Goal: Task Accomplishment & Management: Complete application form

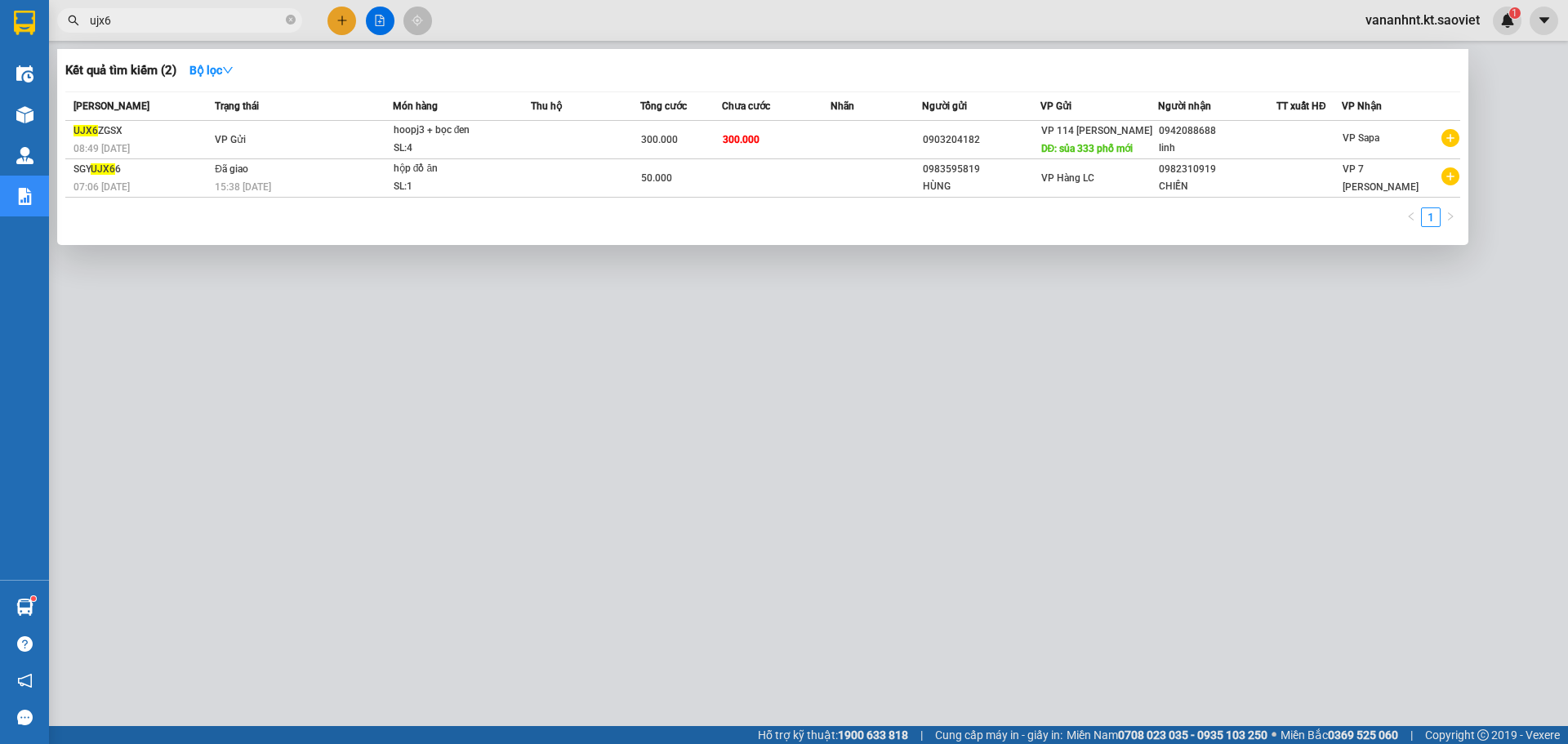
click at [107, 20] on input "ujx6" at bounding box center [186, 21] width 193 height 18
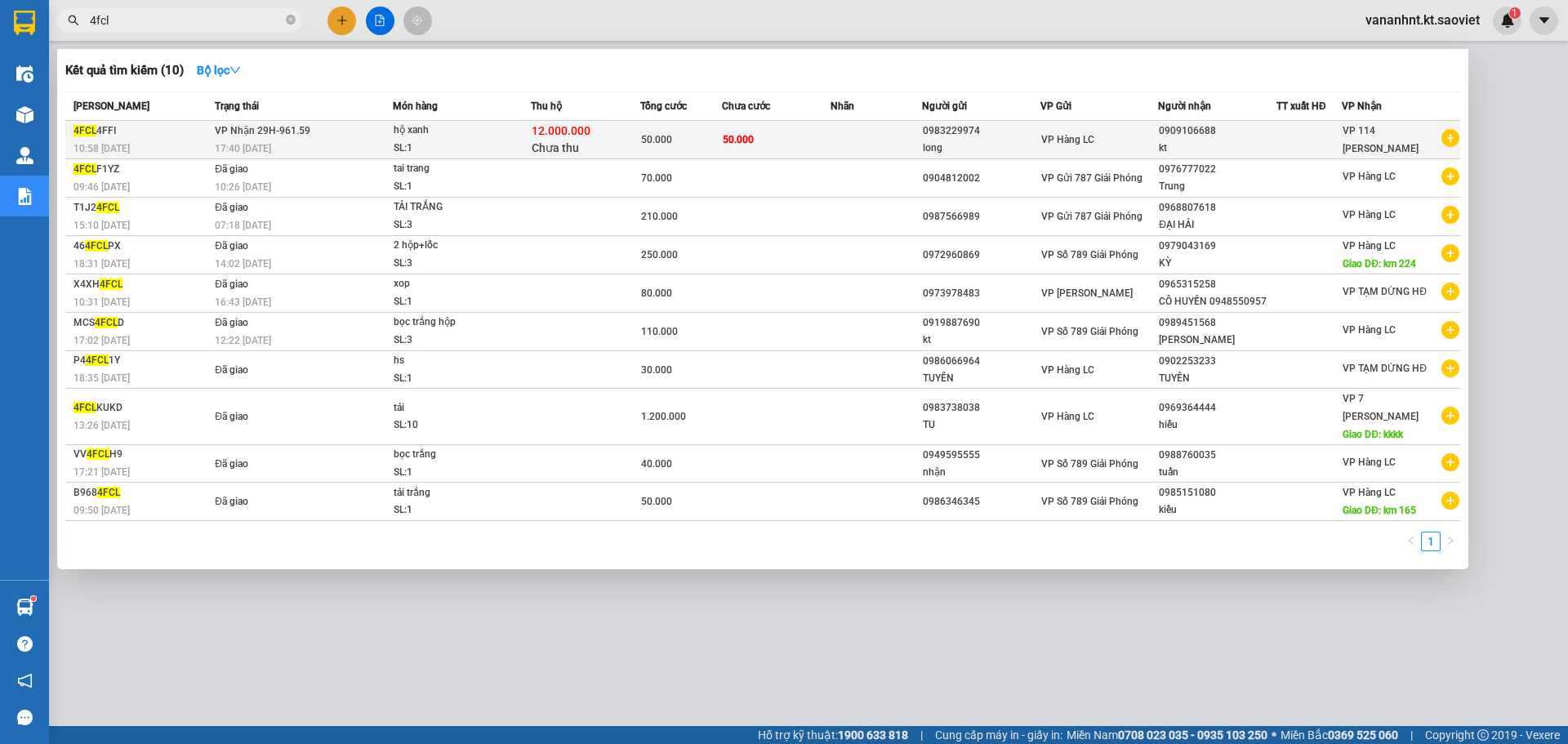
type input "4fcl"
click at [470, 150] on div "SL: 1" at bounding box center [454, 148] width 123 height 18
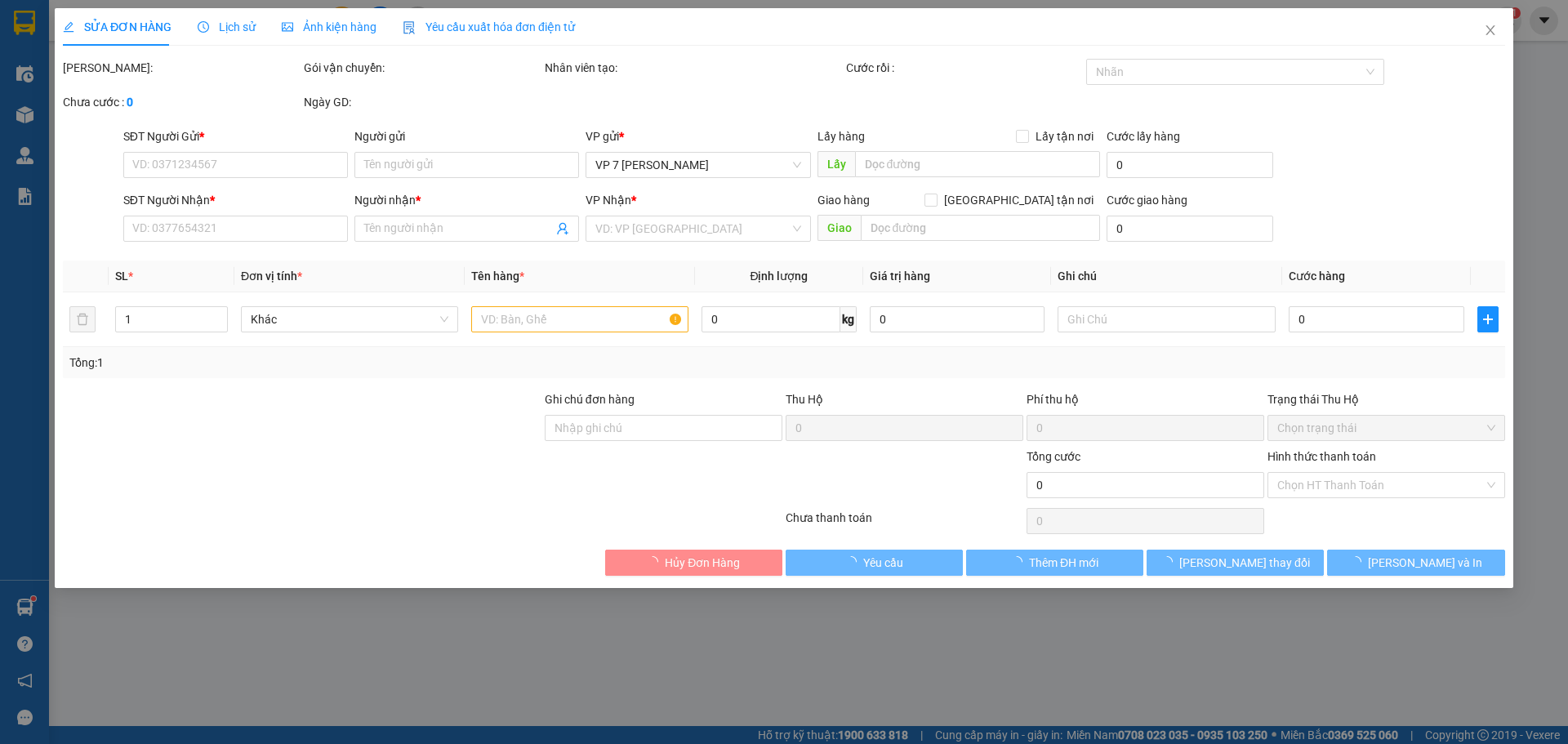
type input "0983229974"
type input "long"
type input "0909106688"
type input "kt"
type input "50.000"
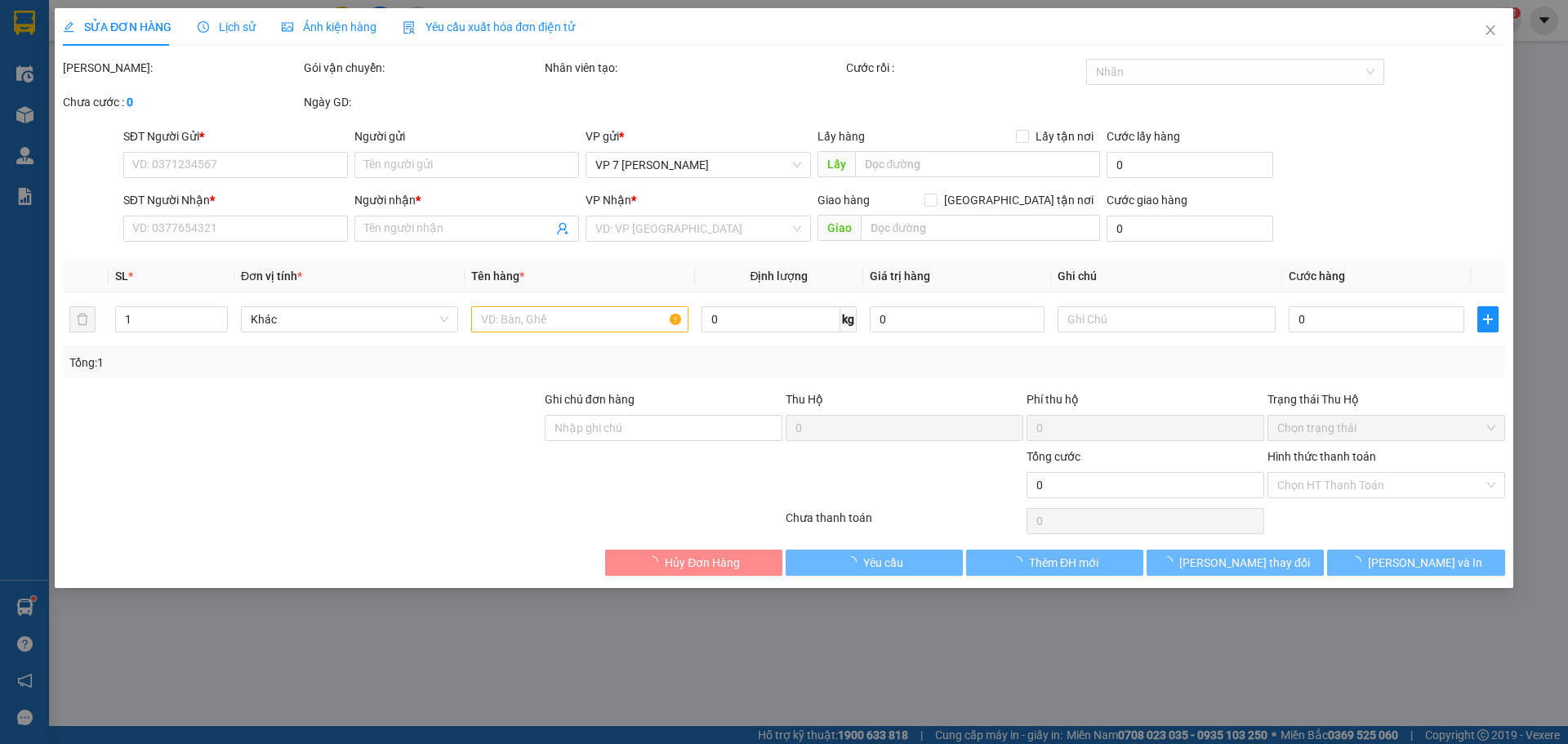
type input "50.000"
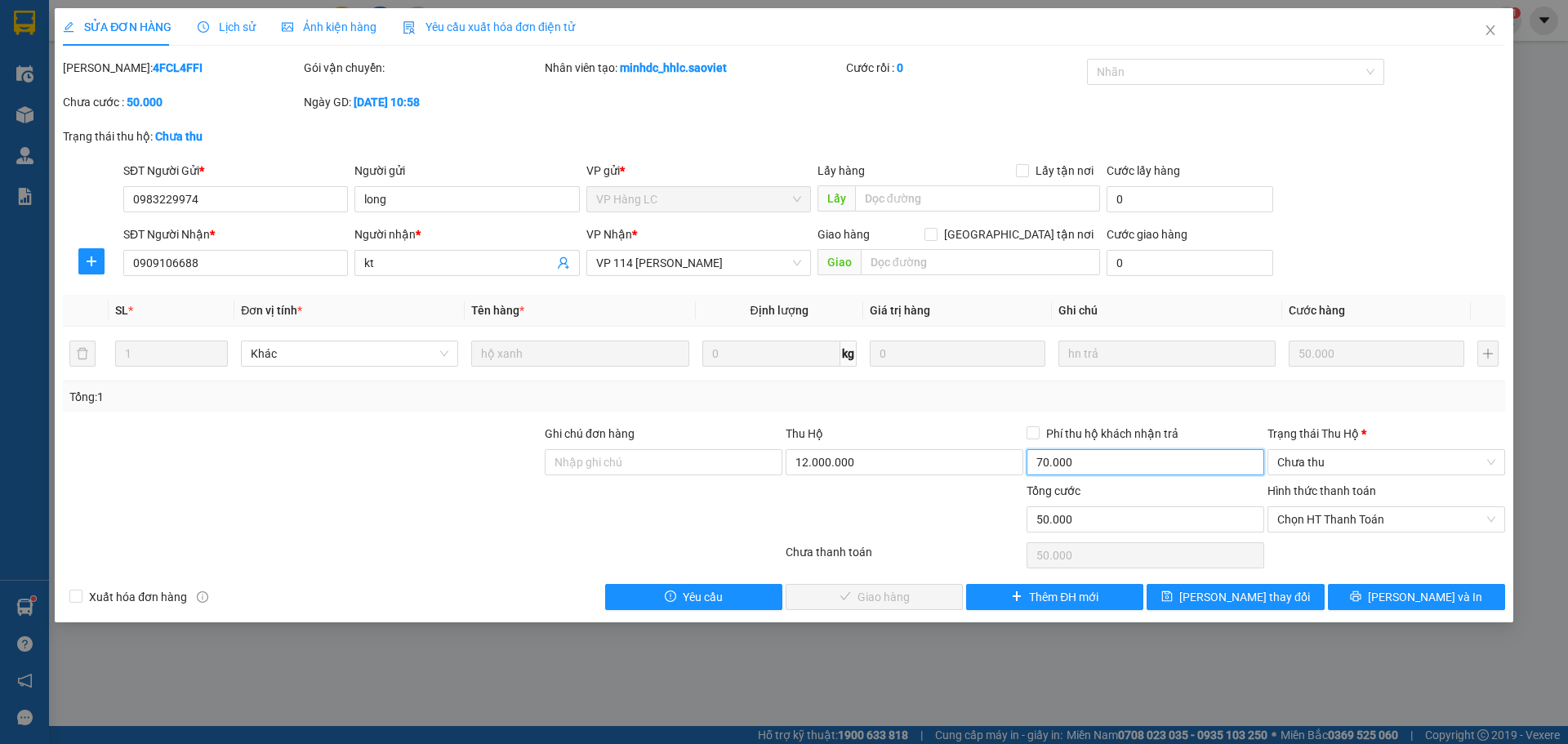
click at [1082, 461] on input "70.000" at bounding box center [1146, 463] width 238 height 26
type input "0"
click at [855, 457] on input "12.000.000" at bounding box center [904, 463] width 238 height 26
type input "0"
drag, startPoint x: 1200, startPoint y: 597, endPoint x: 1194, endPoint y: 585, distance: 13.4
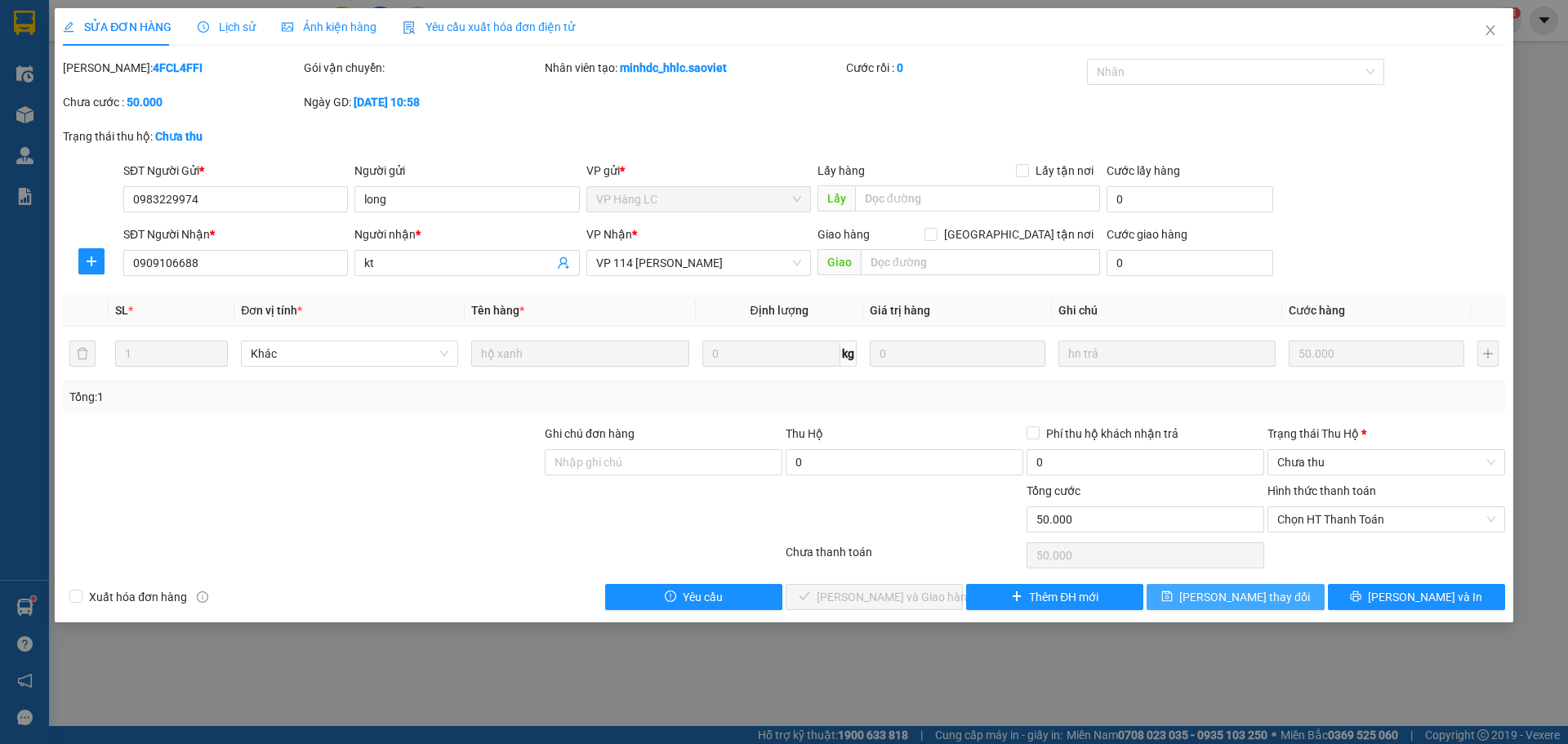
click at [1173, 594] on icon "save" at bounding box center [1167, 596] width 12 height 12
